Goal: Transaction & Acquisition: Obtain resource

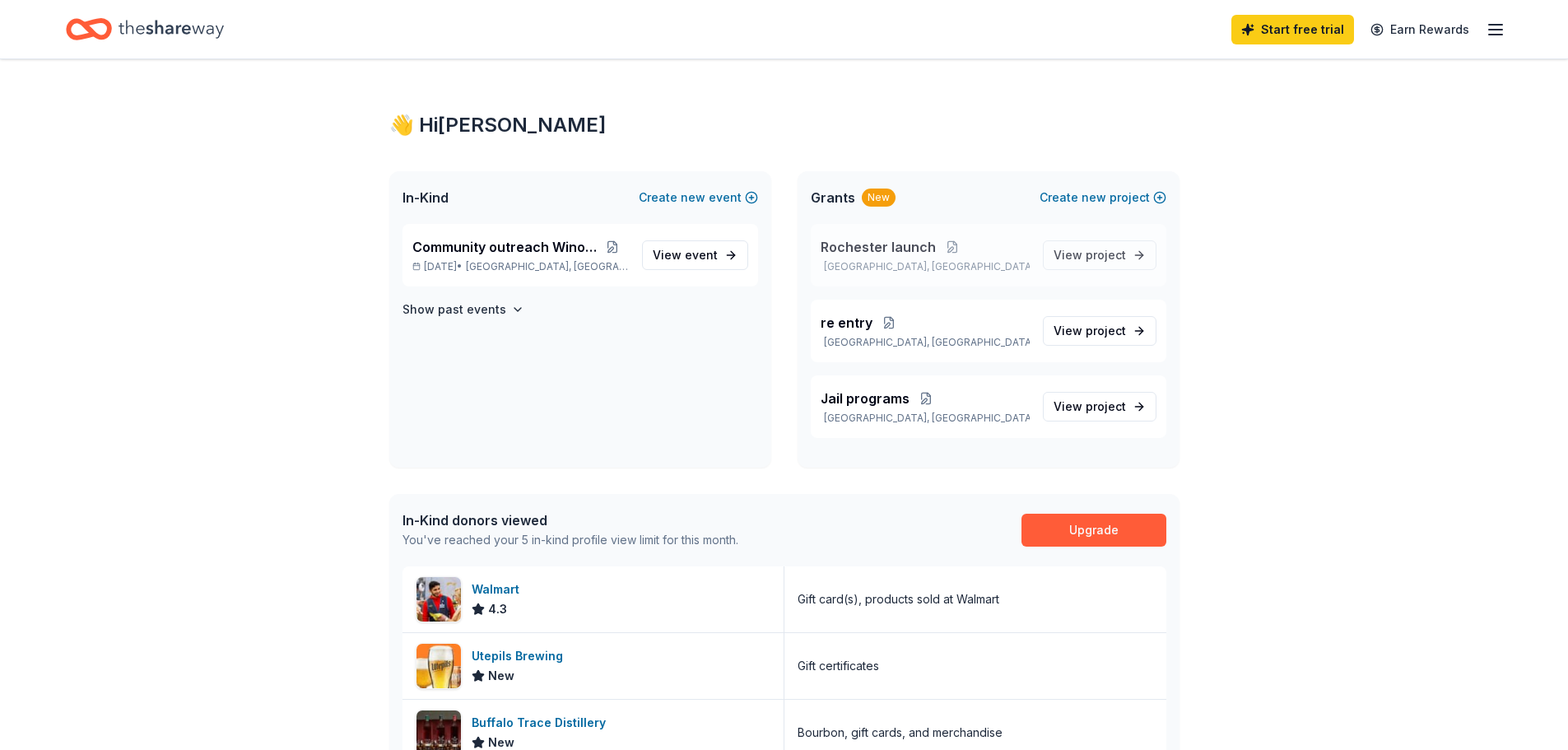
click at [856, 246] on span "Rochester launch" at bounding box center [879, 247] width 115 height 20
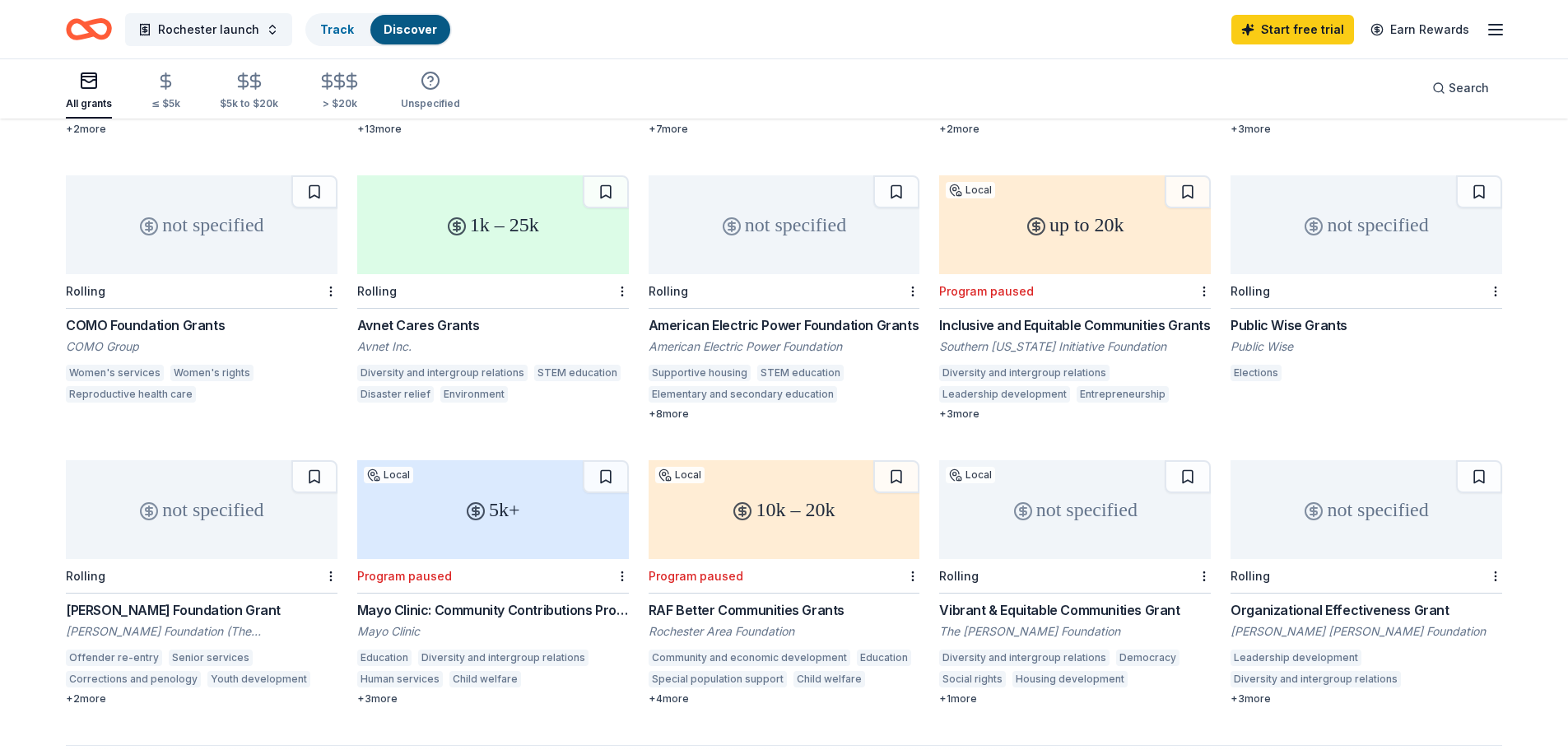
scroll to position [741, 0]
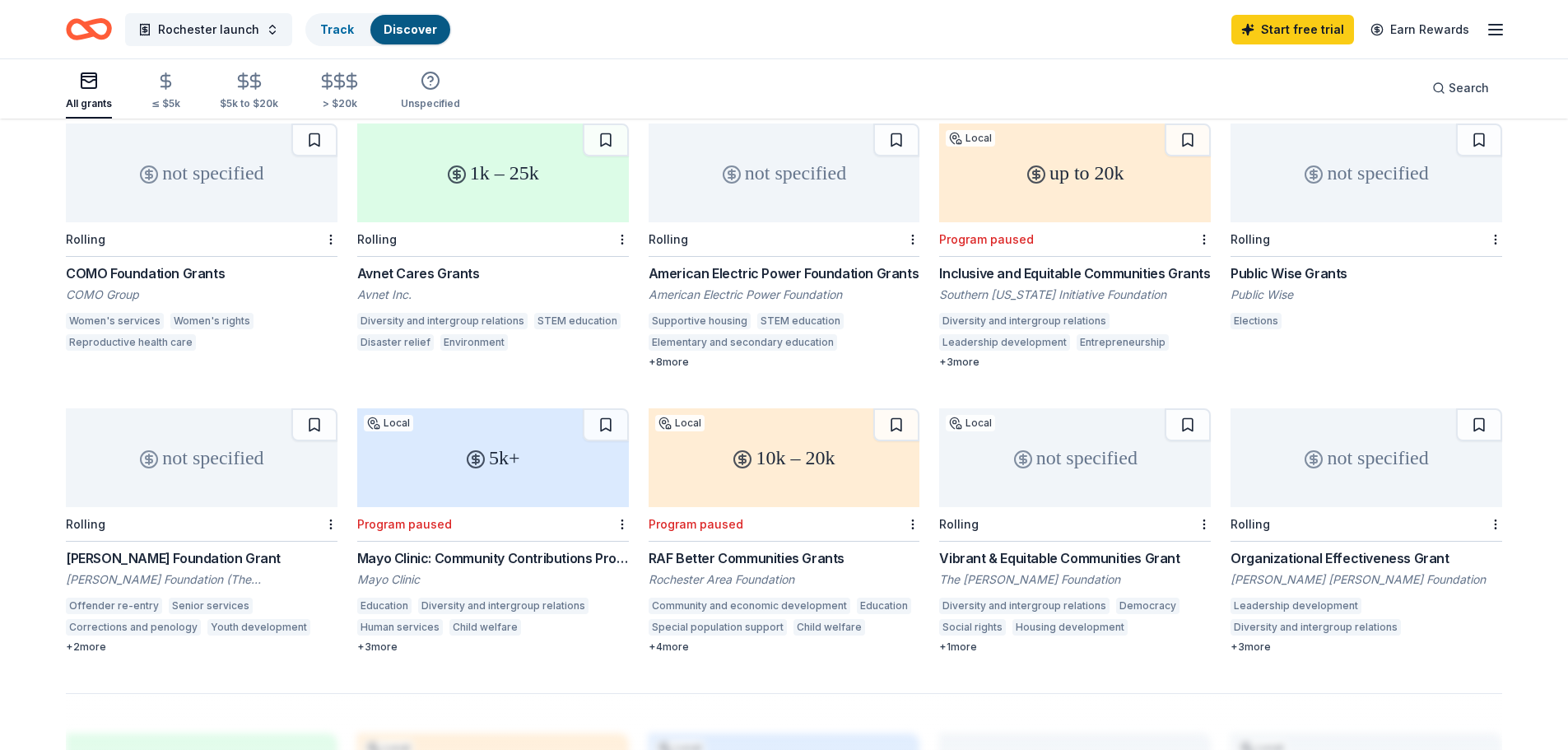
click at [184, 549] on div "[PERSON_NAME] Foundation Grant" at bounding box center [201, 559] width 272 height 20
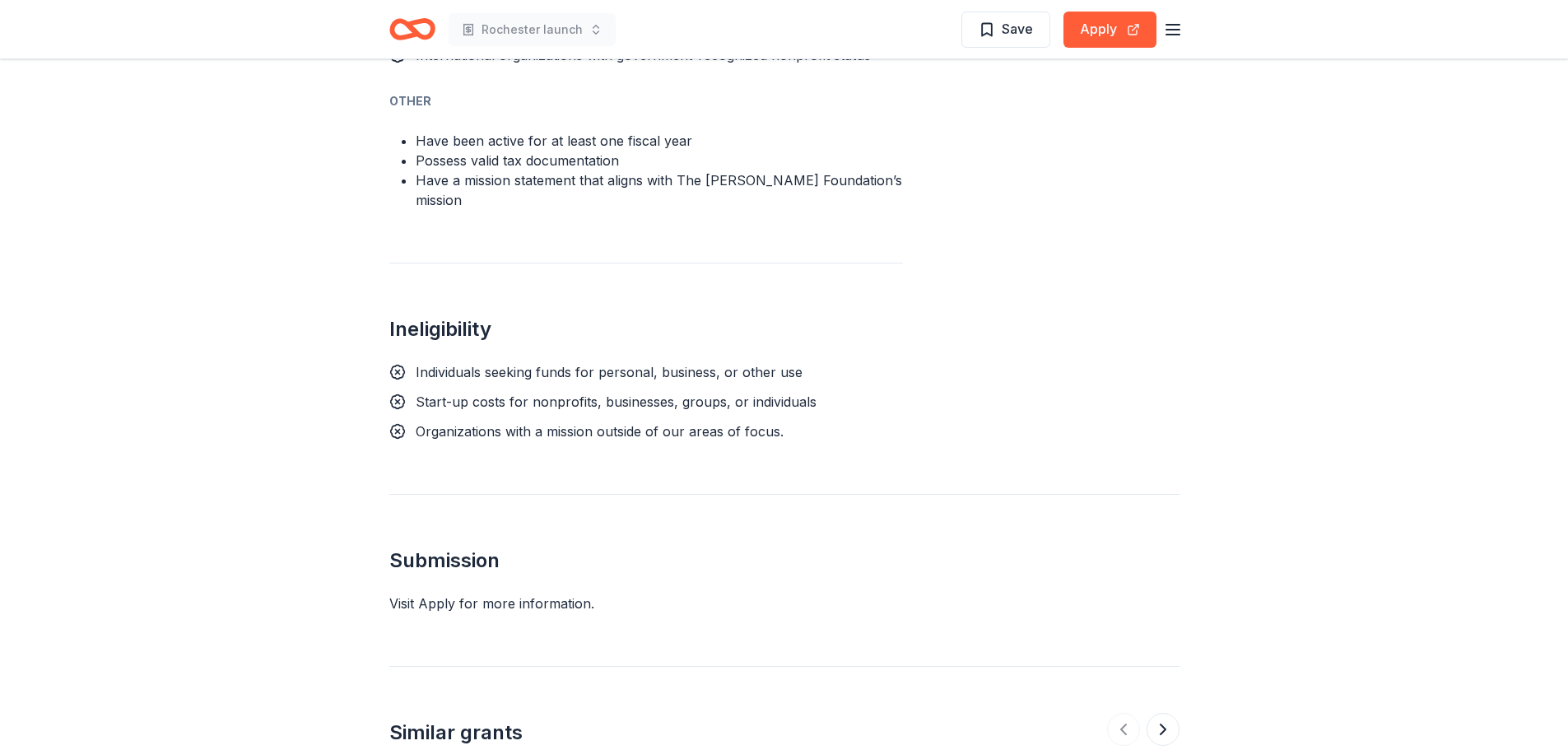
scroll to position [1071, 0]
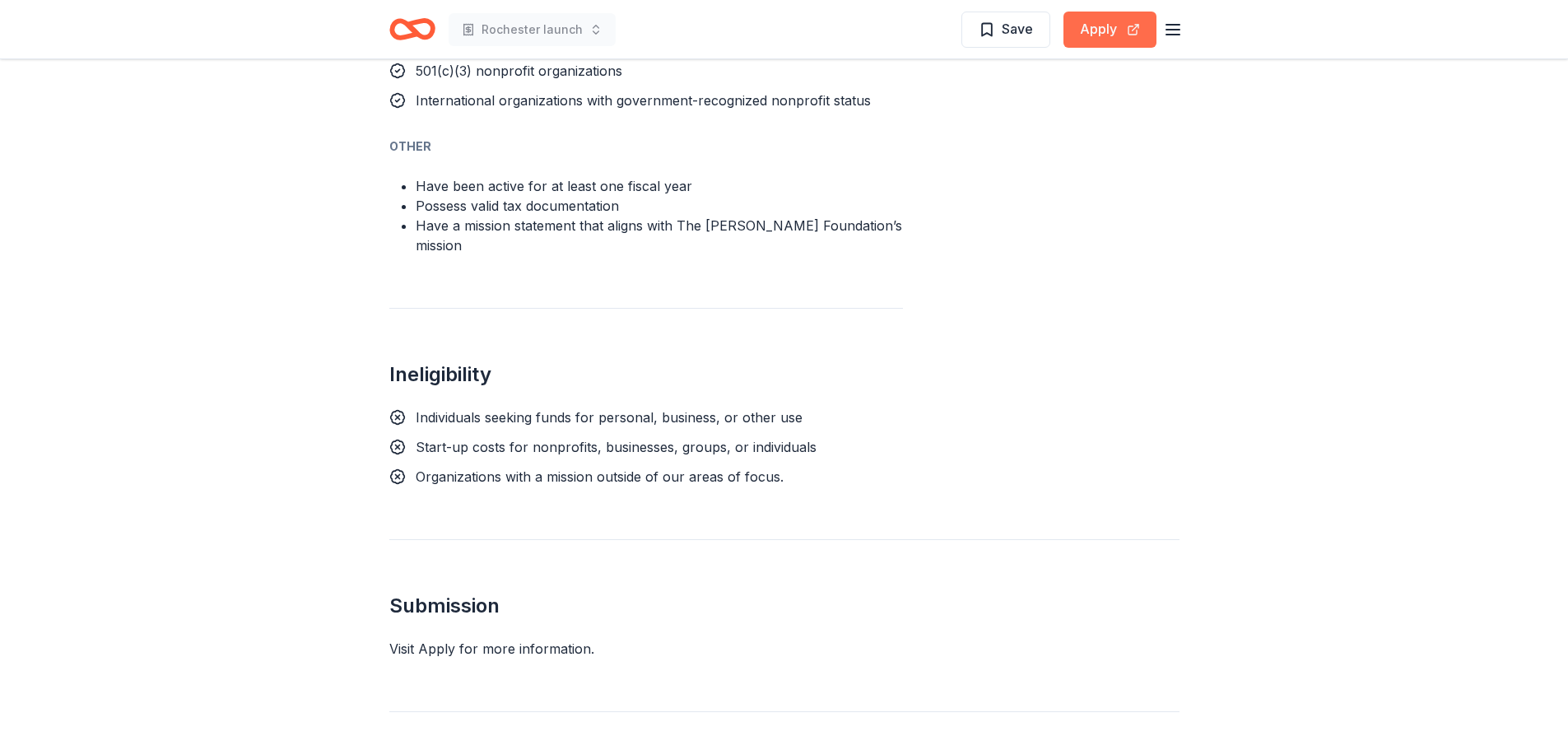
click at [1098, 16] on button "Apply" at bounding box center [1110, 30] width 93 height 37
